Goal: Check status: Check status

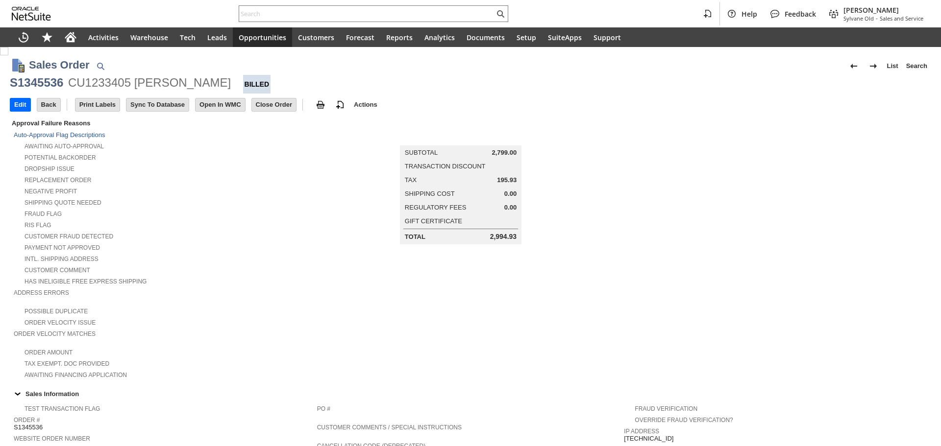
scroll to position [427, 0]
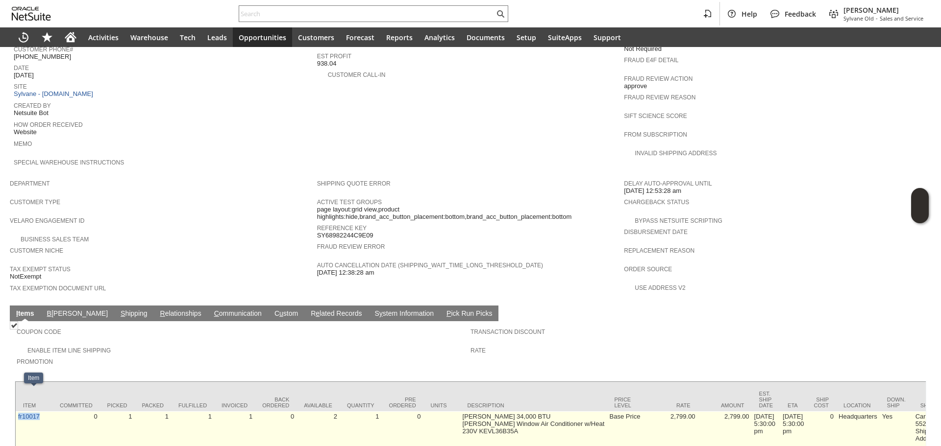
drag, startPoint x: 30, startPoint y: 411, endPoint x: 17, endPoint y: 412, distance: 12.7
click at [17, 412] on td "fr10017" at bounding box center [34, 432] width 37 height 40
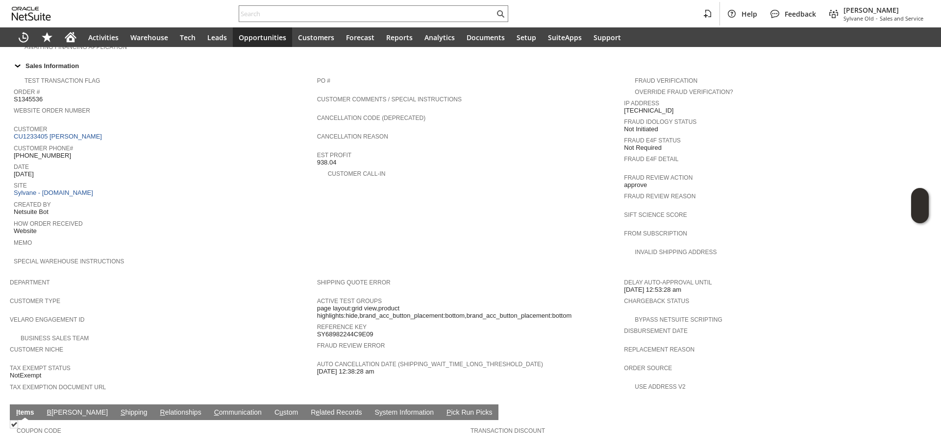
scroll to position [453, 0]
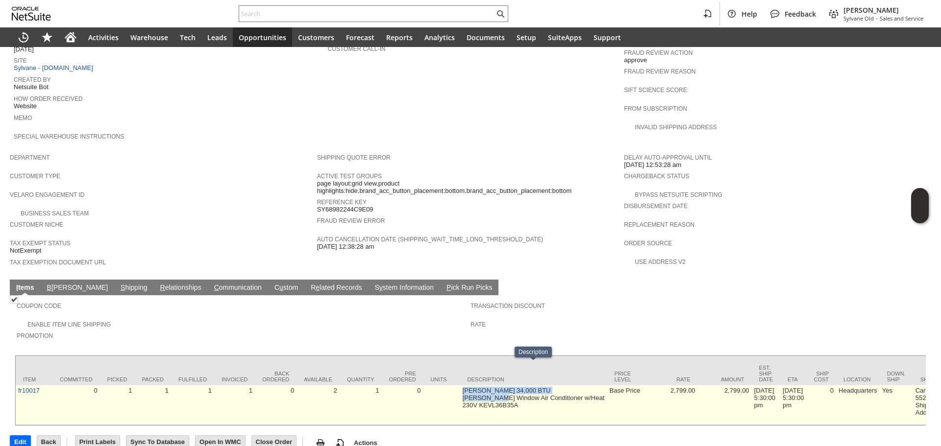
drag, startPoint x: 458, startPoint y: 363, endPoint x: 577, endPoint y: 368, distance: 119.1
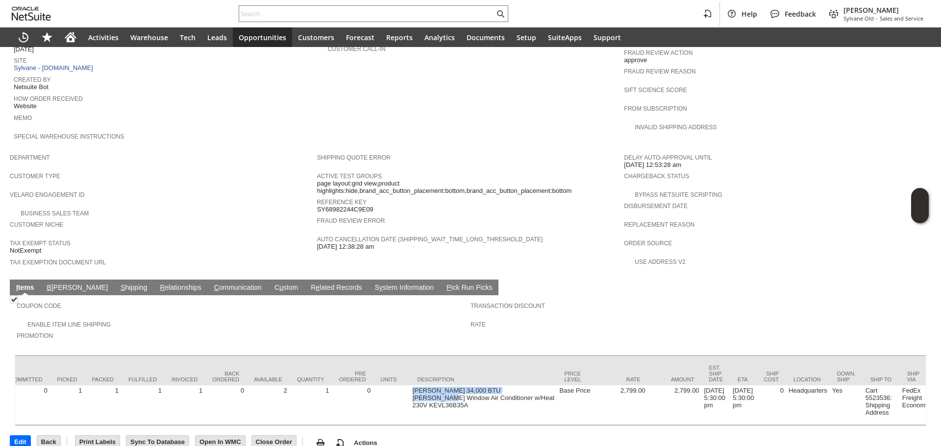
scroll to position [0, 0]
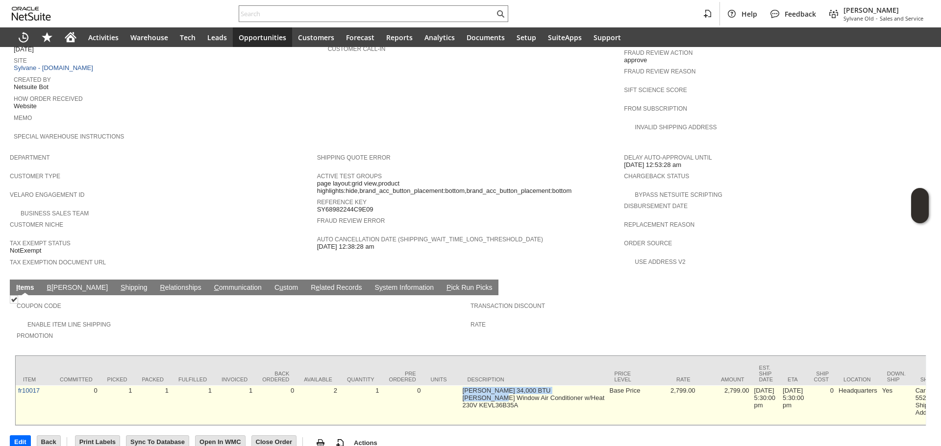
click at [501, 386] on td "Friedrich 34,000 BTU Kuhl Window Air Conditioner w/Heat 230V KEVL36B35A" at bounding box center [533, 406] width 147 height 40
copy tr "Friedrich 34,000 BTU Kuhl Window Air Conditioner w/Heat 230V KEVL36B35A"
copy td "Friedrich 34,000 BTU Kuhl Window Air Conditioner w/Heat 230V KEVL36B35A"
drag, startPoint x: 578, startPoint y: 379, endPoint x: 461, endPoint y: 367, distance: 116.6
click at [461, 386] on td "Friedrich 34,000 BTU Kuhl Window Air Conditioner w/Heat 230V KEVL36B35A" at bounding box center [533, 406] width 147 height 40
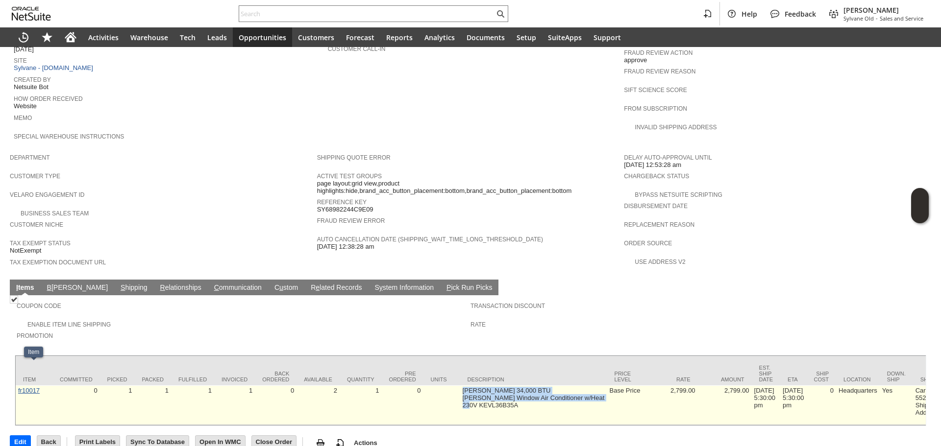
click at [31, 387] on link "fr10017" at bounding box center [29, 390] width 22 height 7
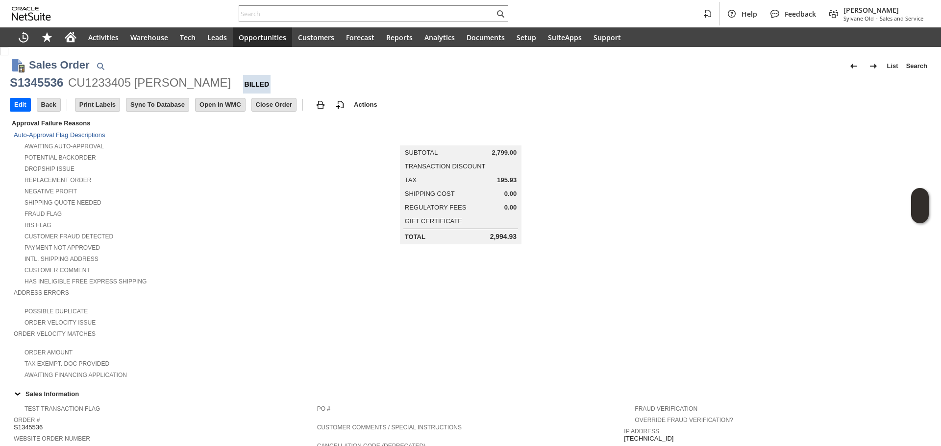
click at [234, 91] on div "S1345536 CU1233405 Karen R McHargue Billed" at bounding box center [470, 84] width 921 height 19
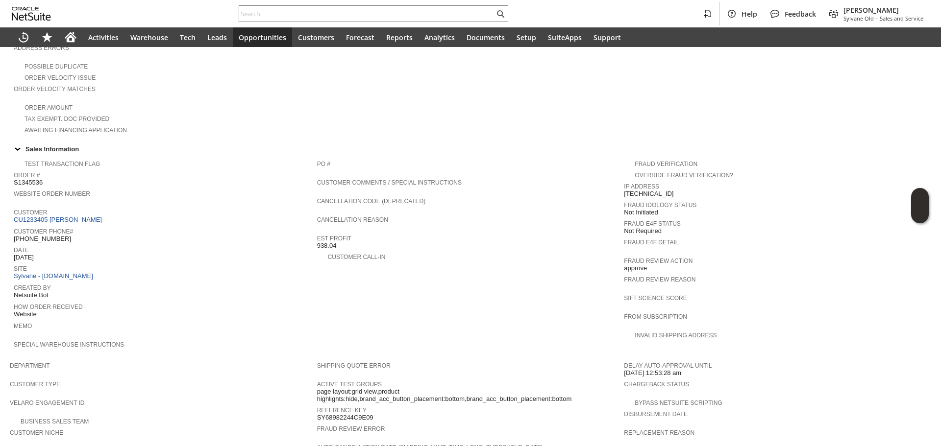
scroll to position [453, 0]
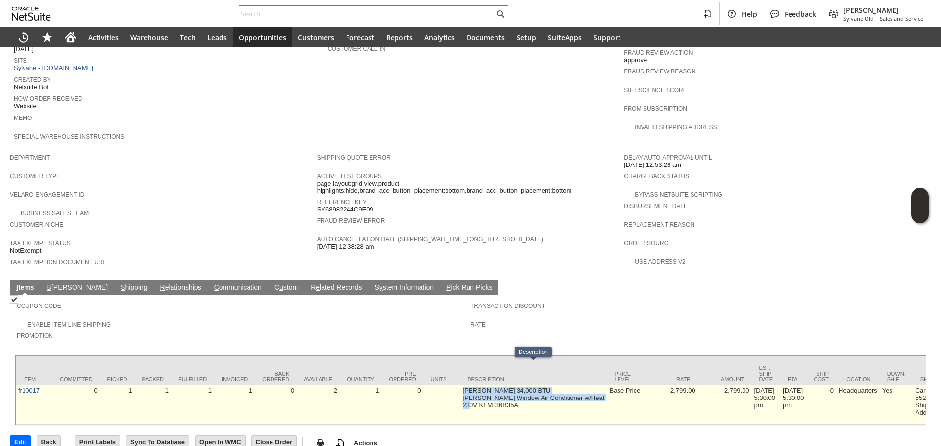
copy td "Friedrich 34,000 BTU Kuhl Window Air Conditioner w/Heat 230V KEVL36B35A"
drag, startPoint x: 462, startPoint y: 368, endPoint x: 575, endPoint y: 379, distance: 113.2
click at [575, 386] on td "Friedrich 34,000 BTU Kuhl Window Air Conditioner w/Heat 230V KEVL36B35A" at bounding box center [533, 406] width 147 height 40
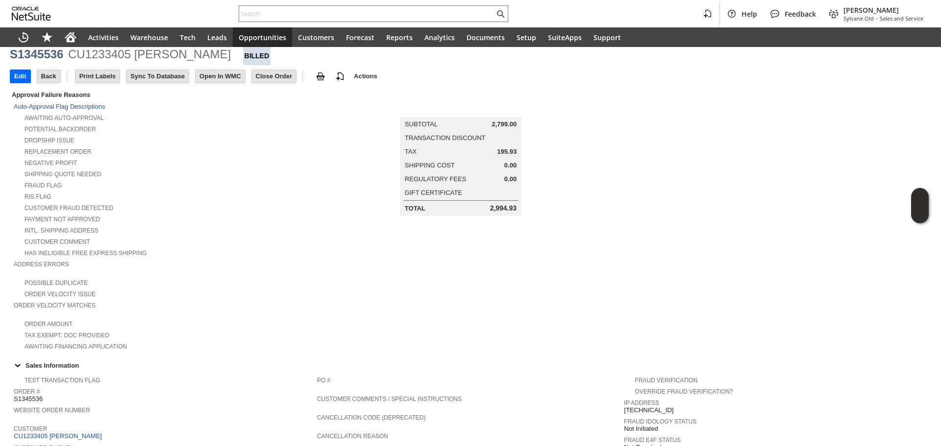
scroll to position [0, 0]
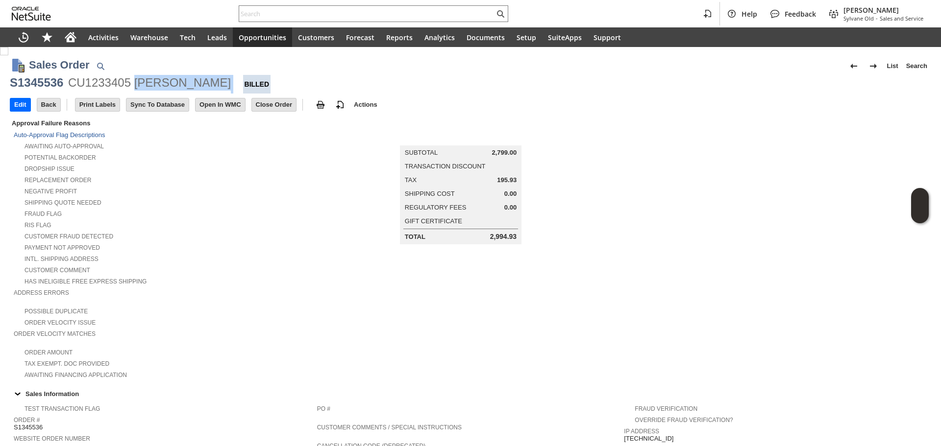
copy div "Karen R McHargue"
drag, startPoint x: 237, startPoint y: 85, endPoint x: 135, endPoint y: 78, distance: 101.6
click at [135, 78] on div "S1345536 CU1233405 Karen R McHargue Billed" at bounding box center [470, 84] width 921 height 19
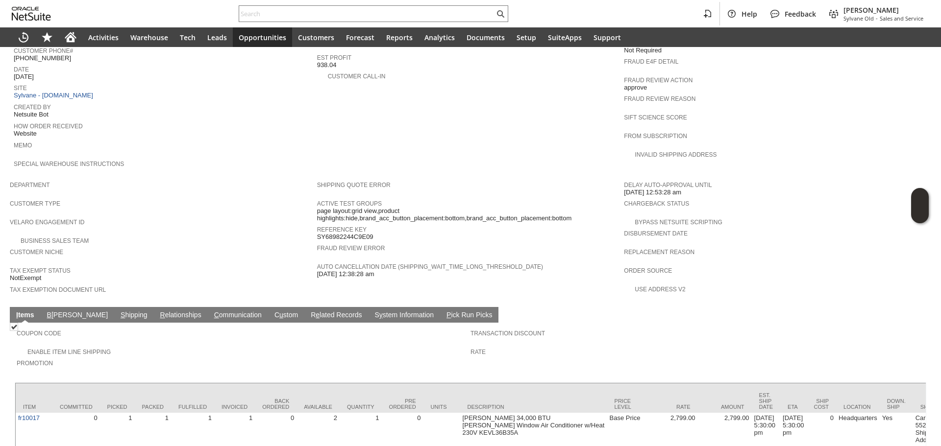
scroll to position [453, 0]
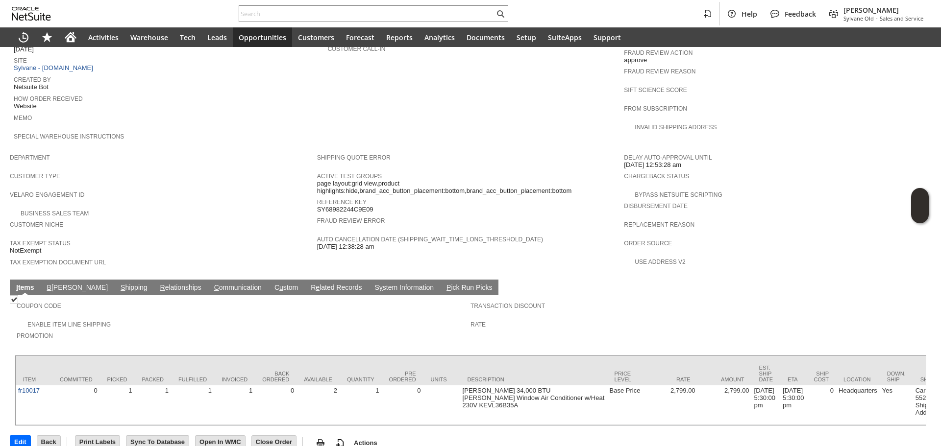
click at [118, 284] on link "S hipping" at bounding box center [134, 288] width 32 height 9
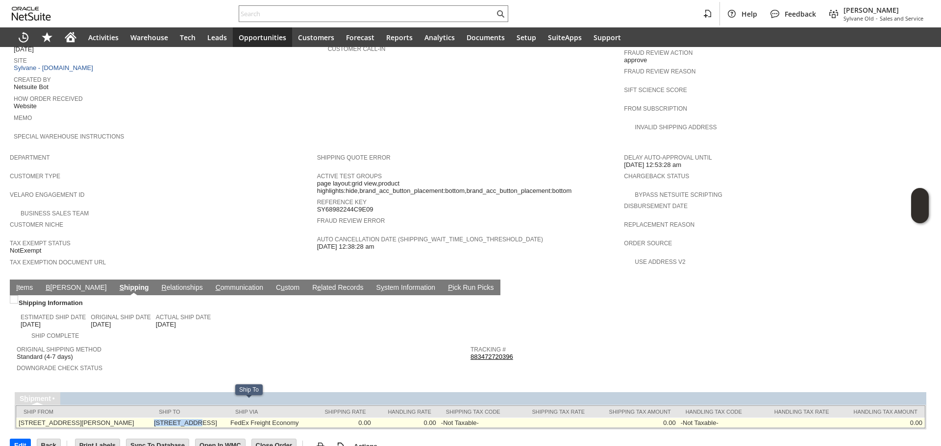
copy td "13179 N COUN"
copy td "13179 N COUNTY ROAD 75 E ROACHDALE IN 46172-9787 United States"
drag, startPoint x: 168, startPoint y: 405, endPoint x: 208, endPoint y: 411, distance: 41.1
click at [208, 418] on td "13179 N COUNTY ROAD 75 E ROACHDALE IN 46172-9787 United States" at bounding box center [189, 423] width 76 height 10
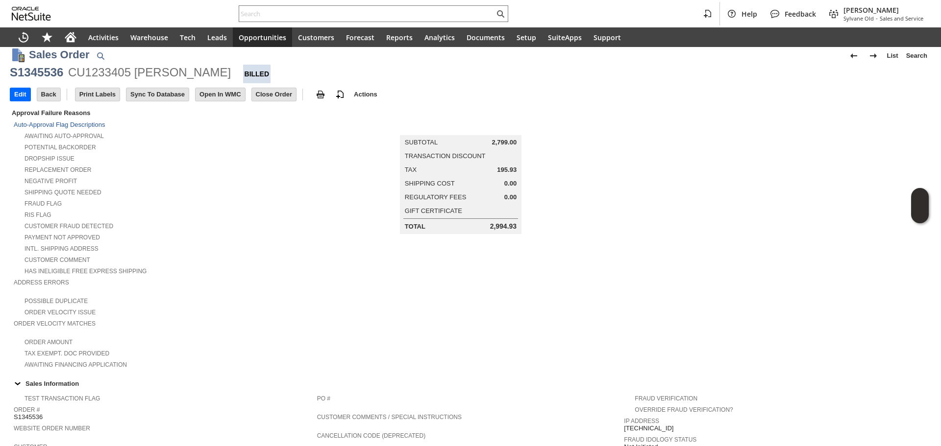
scroll to position [0, 0]
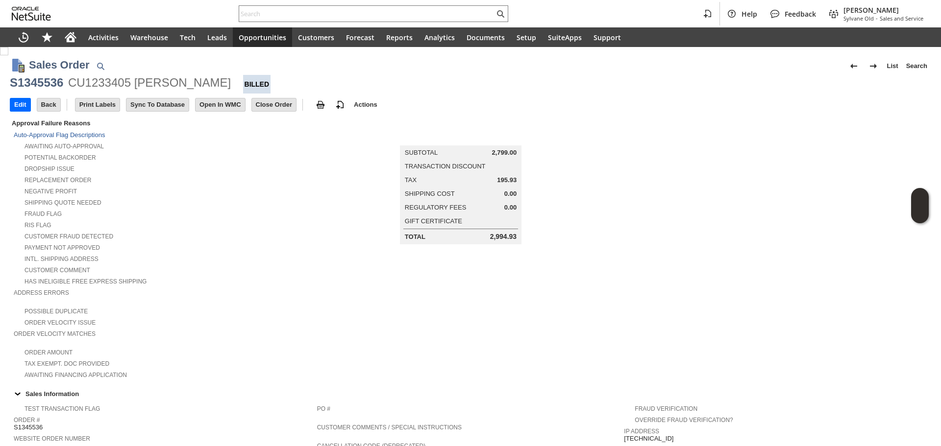
click at [45, 85] on div "S1345536" at bounding box center [36, 83] width 53 height 16
copy div "S1345536"
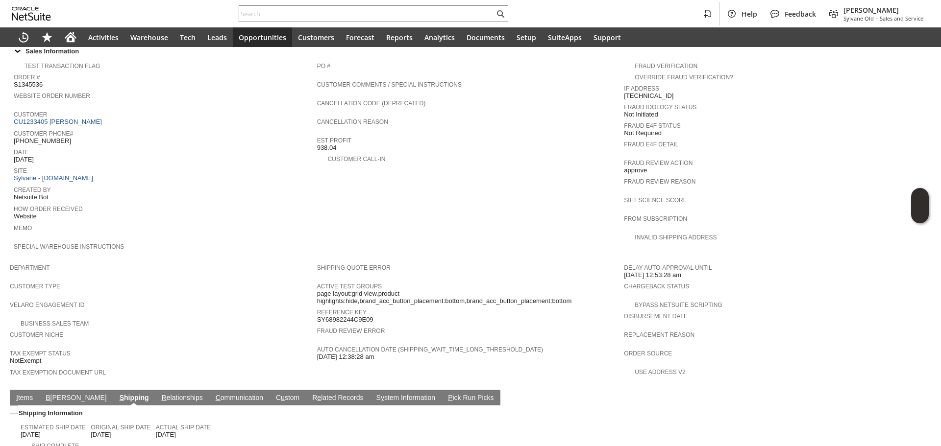
scroll to position [462, 0]
